Goal: Information Seeking & Learning: Learn about a topic

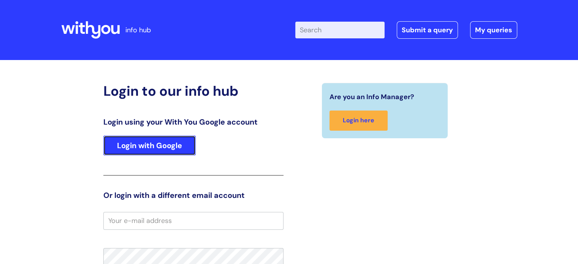
click at [182, 153] on link "Login with Google" at bounding box center [149, 146] width 92 height 20
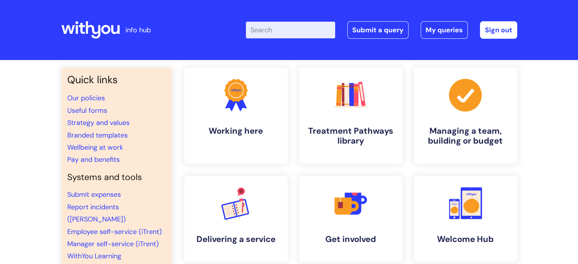
click at [292, 28] on input "Enter your search term here..." at bounding box center [290, 30] width 89 height 17
type input "managaing sickness at work"
click button "Search" at bounding box center [0, 0] width 0 height 0
